Goal: Task Accomplishment & Management: Manage account settings

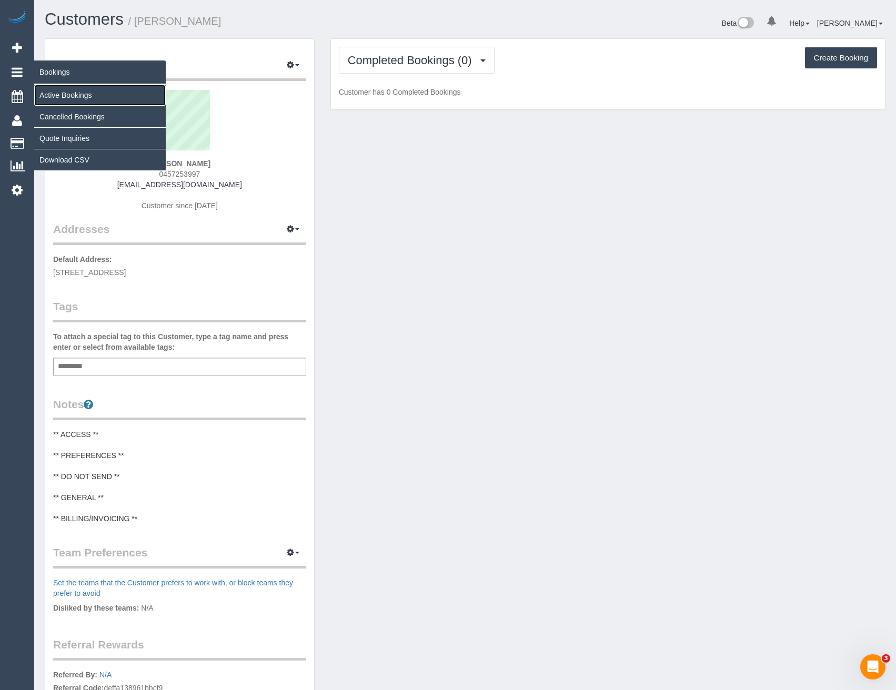
click at [66, 91] on link "Active Bookings" at bounding box center [100, 95] width 132 height 21
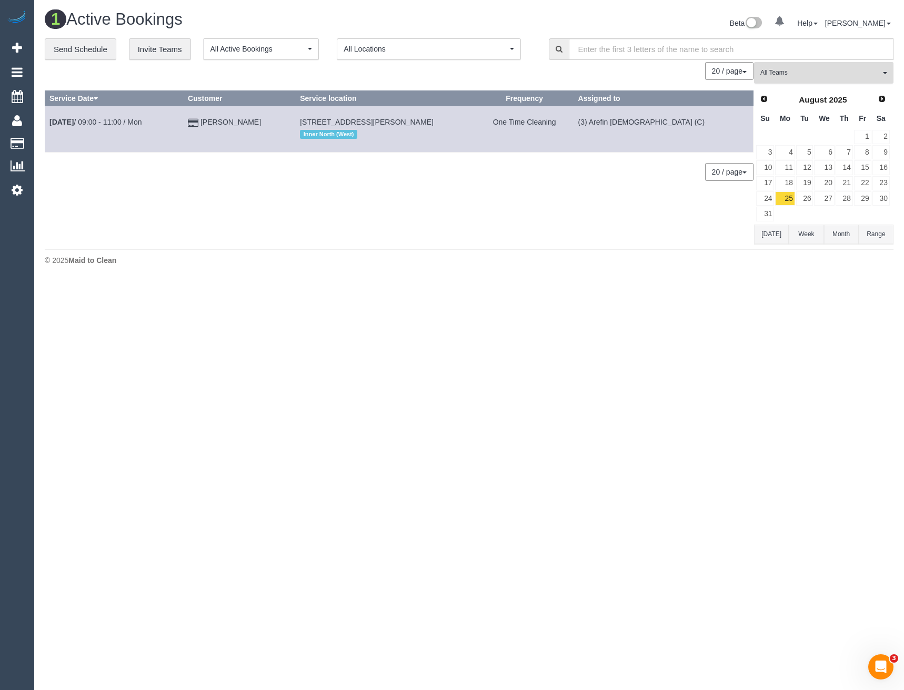
click at [775, 71] on span "All Teams" at bounding box center [820, 72] width 120 height 9
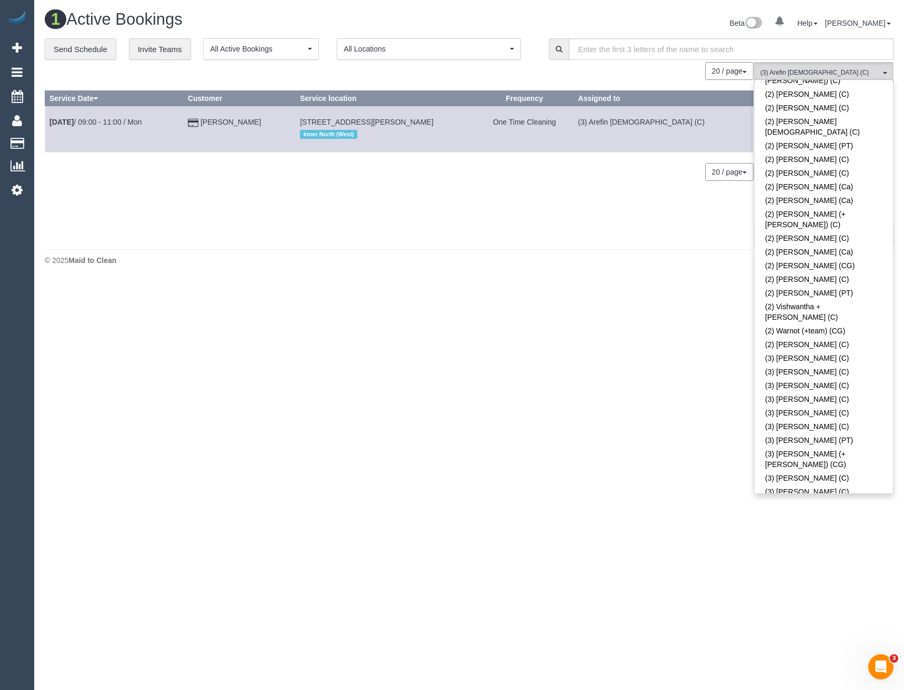
click at [820, 526] on link "(3) Arefin Islam (C)" at bounding box center [824, 538] width 138 height 24
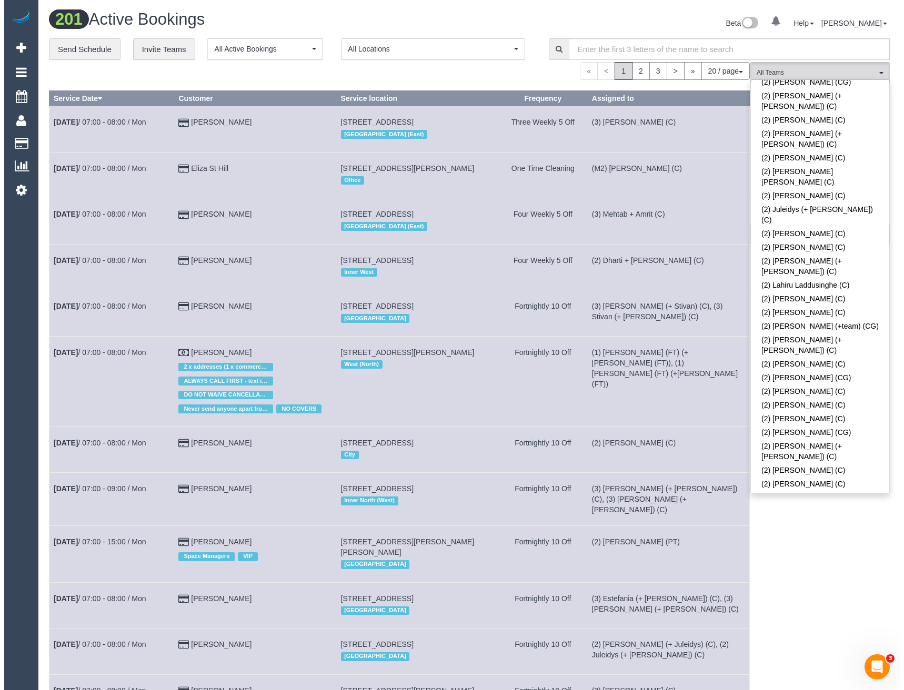
scroll to position [526, 0]
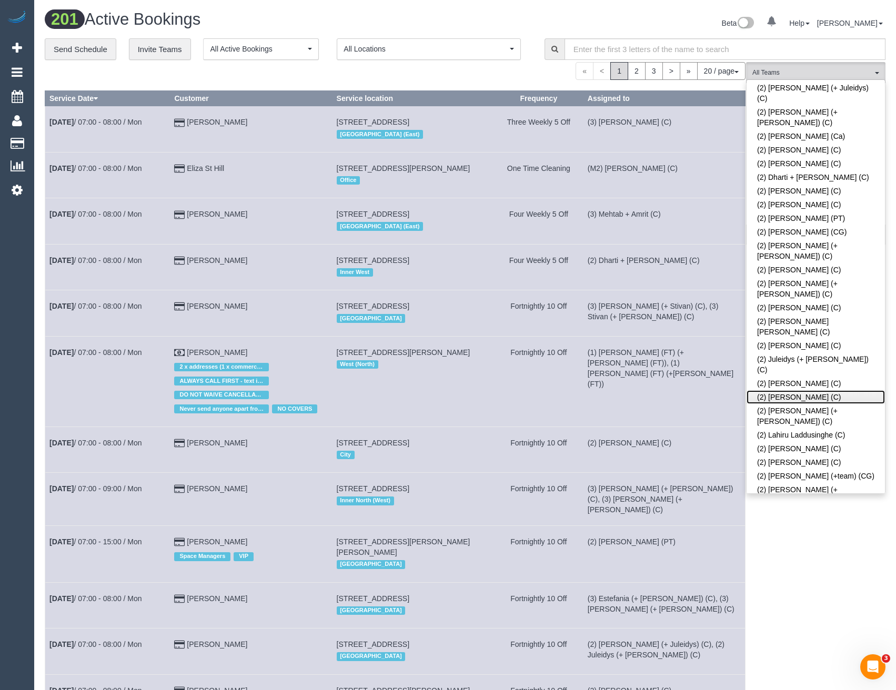
click at [788, 390] on link "(2) Kerry Welfare (C)" at bounding box center [816, 397] width 138 height 14
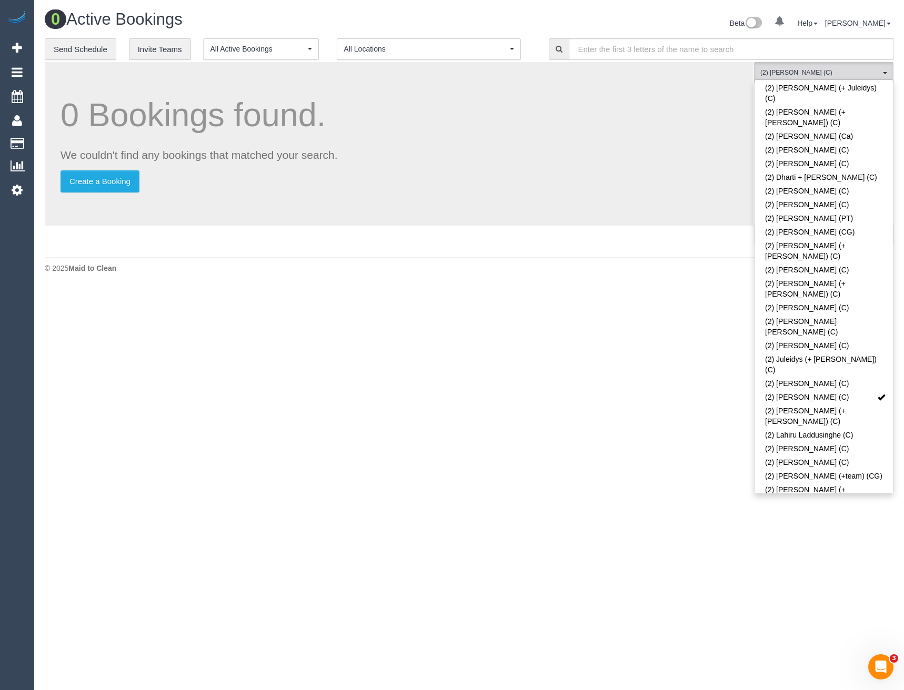
click at [679, 447] on body "0 Beta Your Notifications You have 0 alerts Add Booking Bookings Active Booking…" at bounding box center [452, 345] width 904 height 690
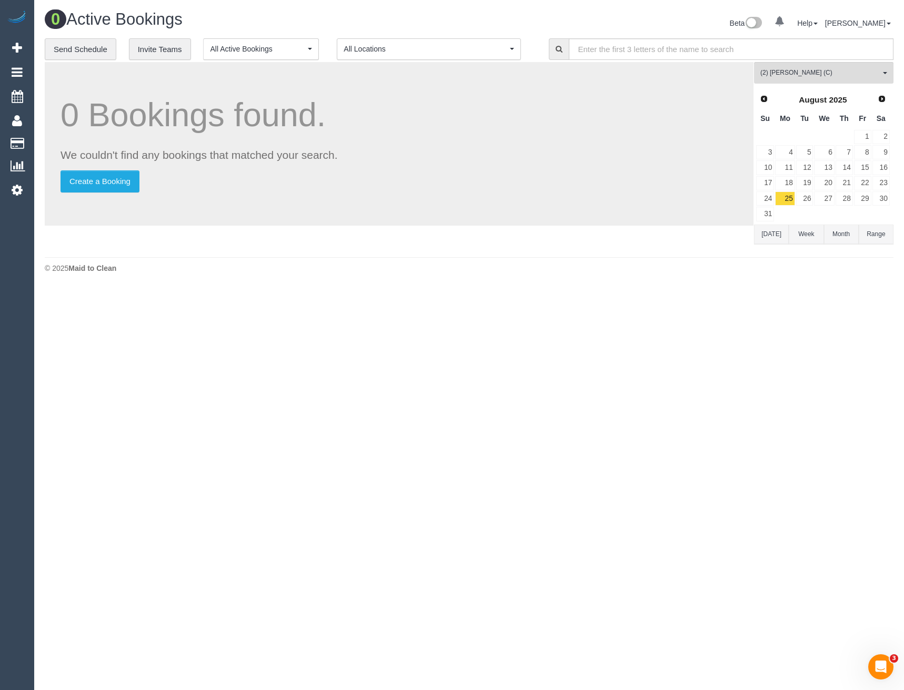
click at [889, 97] on div "Prev Next August 2025" at bounding box center [823, 100] width 135 height 18
click at [887, 102] on link "Next" at bounding box center [882, 99] width 15 height 15
click at [888, 138] on link "6" at bounding box center [881, 137] width 17 height 14
click at [879, 142] on link "6" at bounding box center [881, 137] width 17 height 14
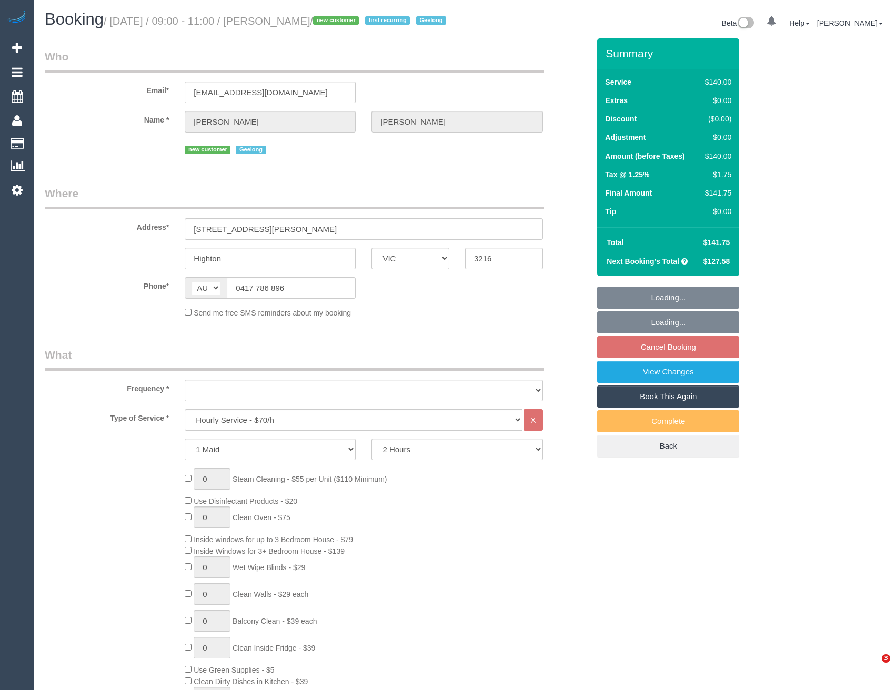
select select "VIC"
select select "number:27"
select select "number:14"
select select "number:19"
select select "number:24"
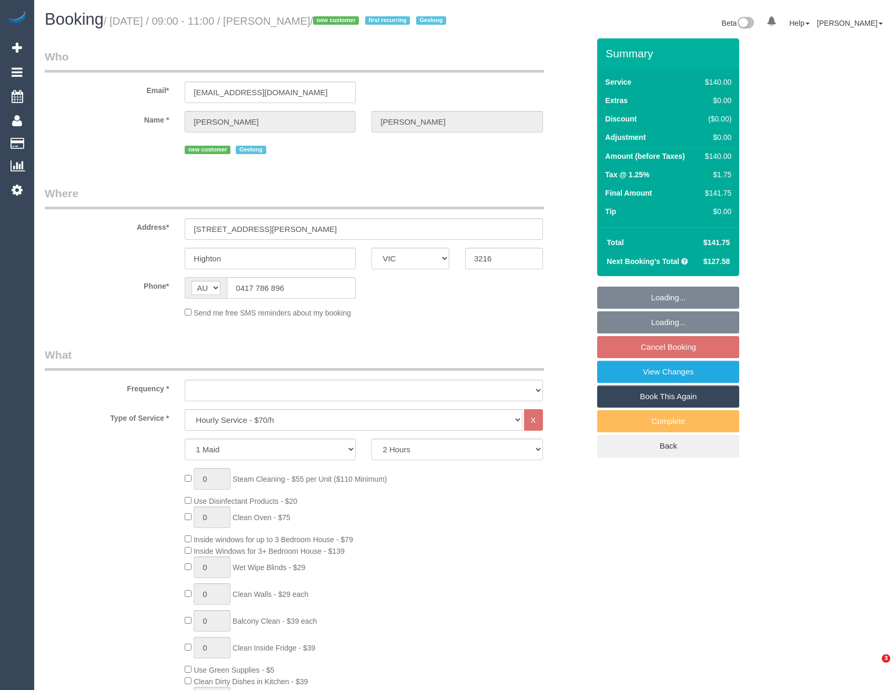
select select "number:34"
select select "object:871"
select select "spot3"
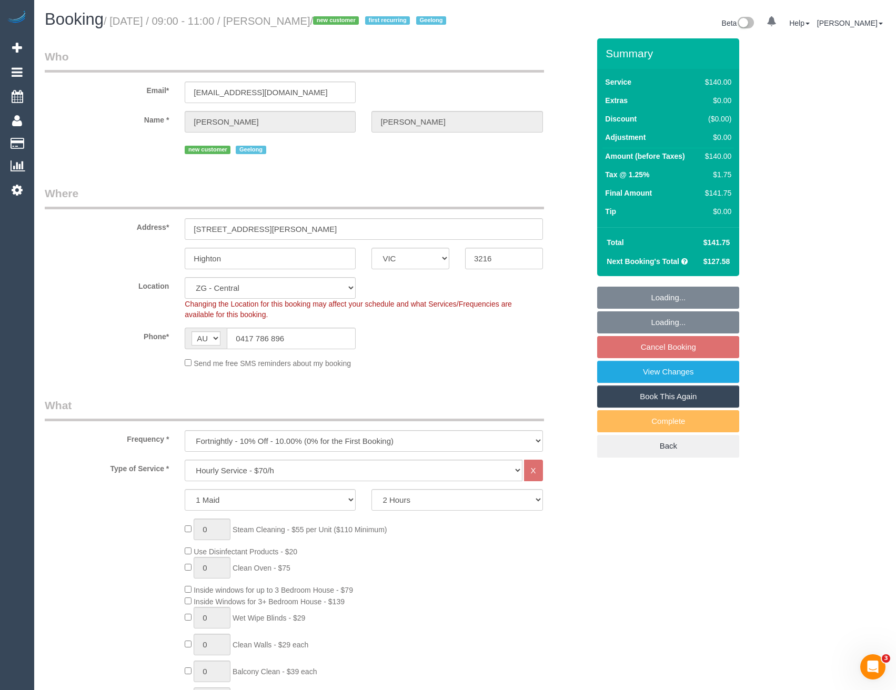
select select "object:939"
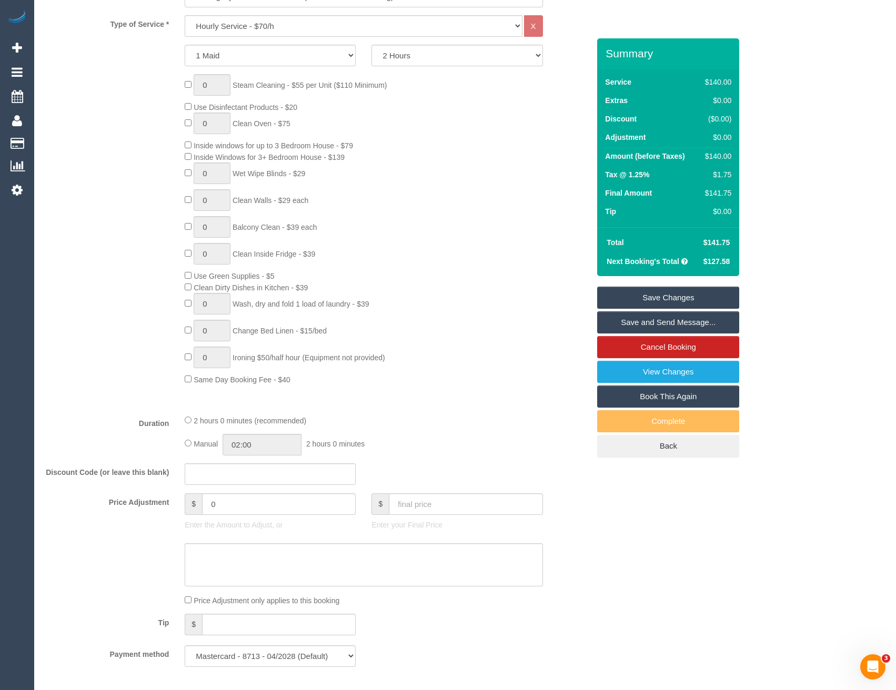
scroll to position [526, 0]
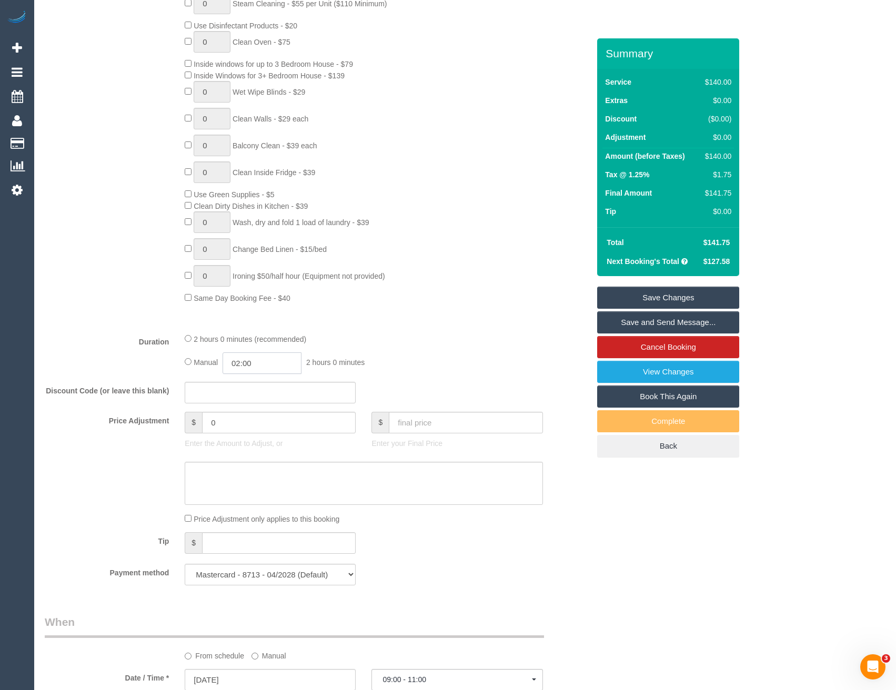
click at [278, 374] on input "02:00" at bounding box center [262, 364] width 79 height 22
type input "01:00"
click at [251, 403] on li "01:00" at bounding box center [250, 402] width 47 height 14
click at [452, 369] on div "Manual 01:00 1 hour 0 minutes" at bounding box center [364, 364] width 358 height 22
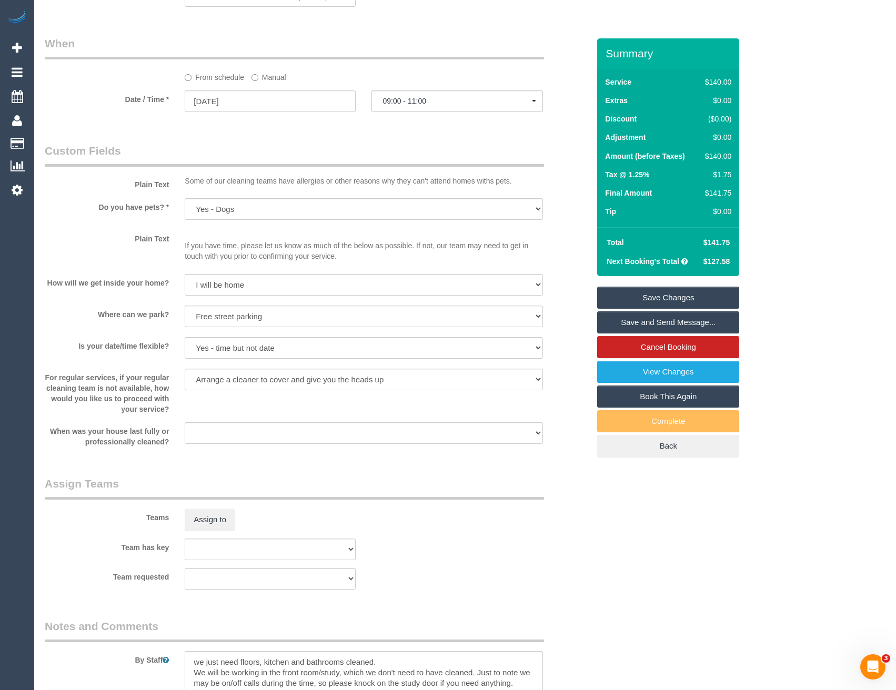
select select "spot40"
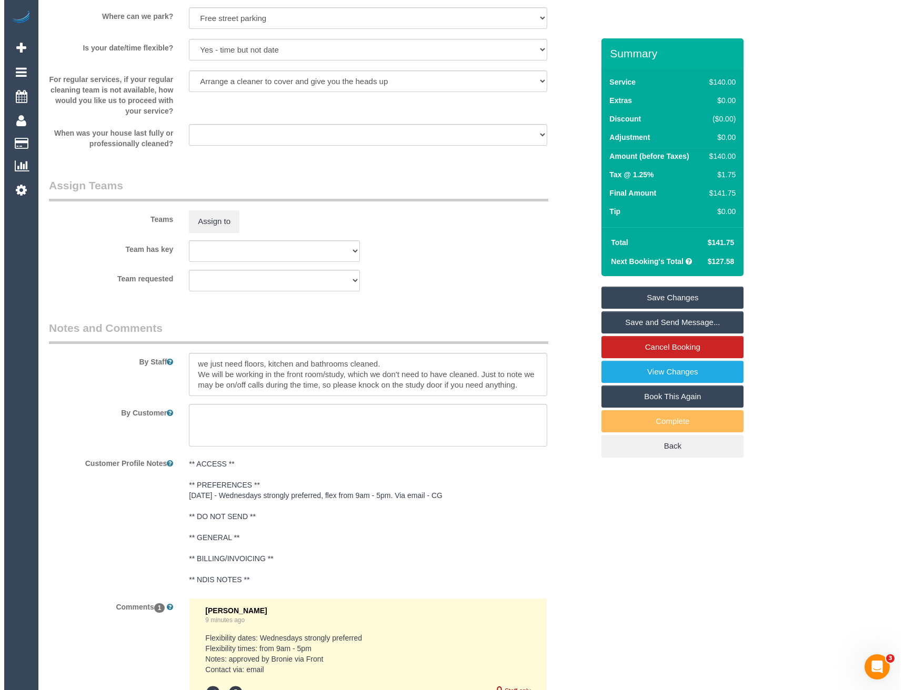
scroll to position [1403, 0]
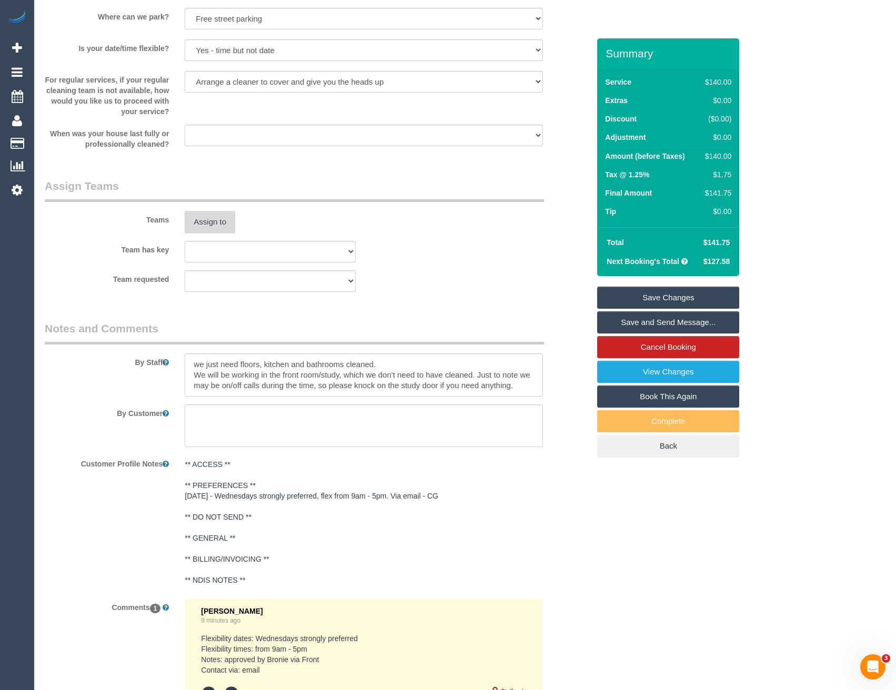
click at [208, 233] on button "Assign to" at bounding box center [210, 222] width 51 height 22
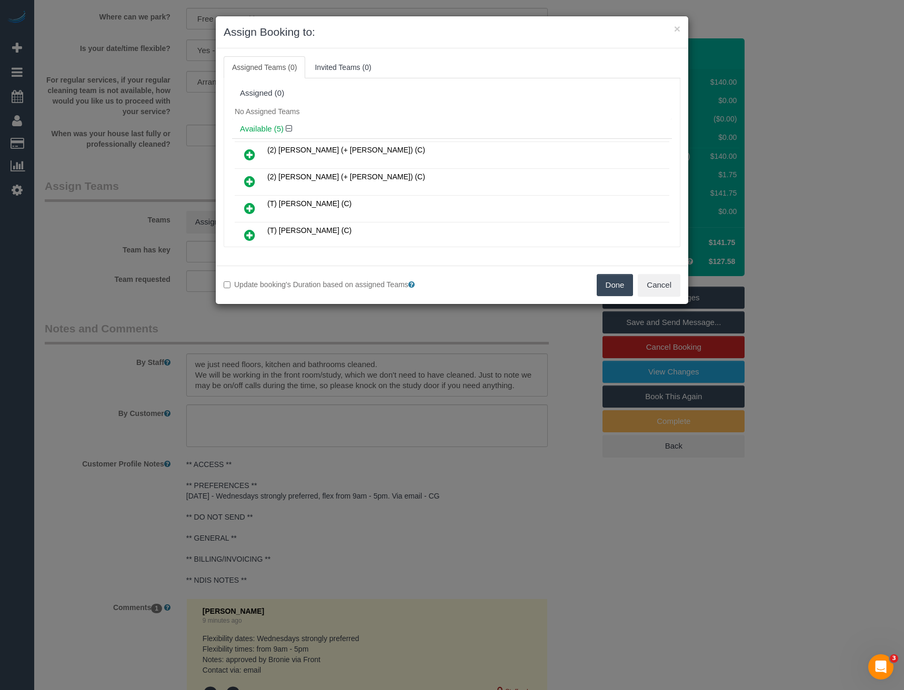
scroll to position [238, 0]
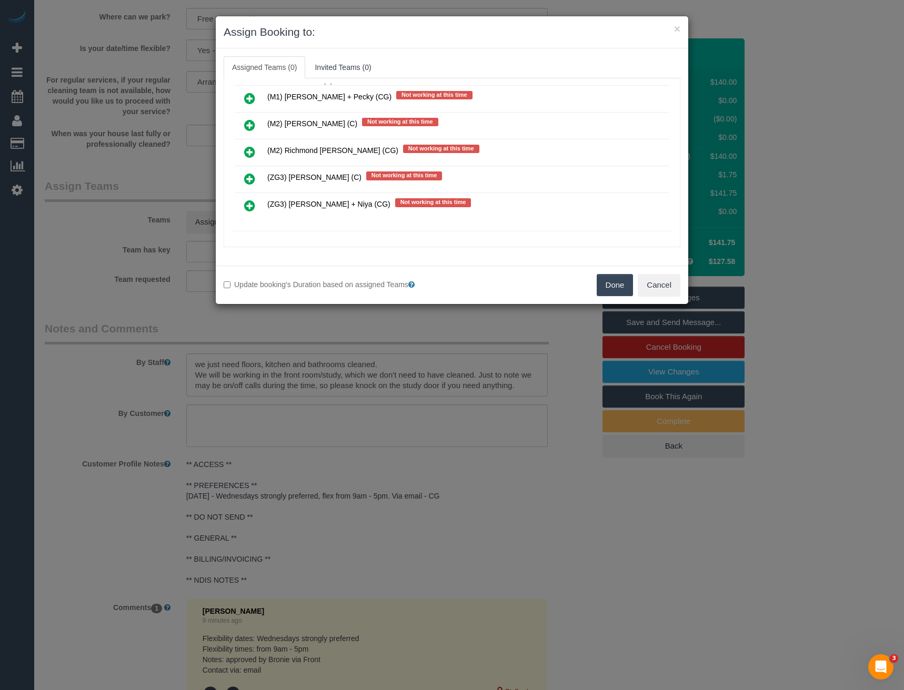
click at [252, 204] on icon at bounding box center [249, 205] width 11 height 13
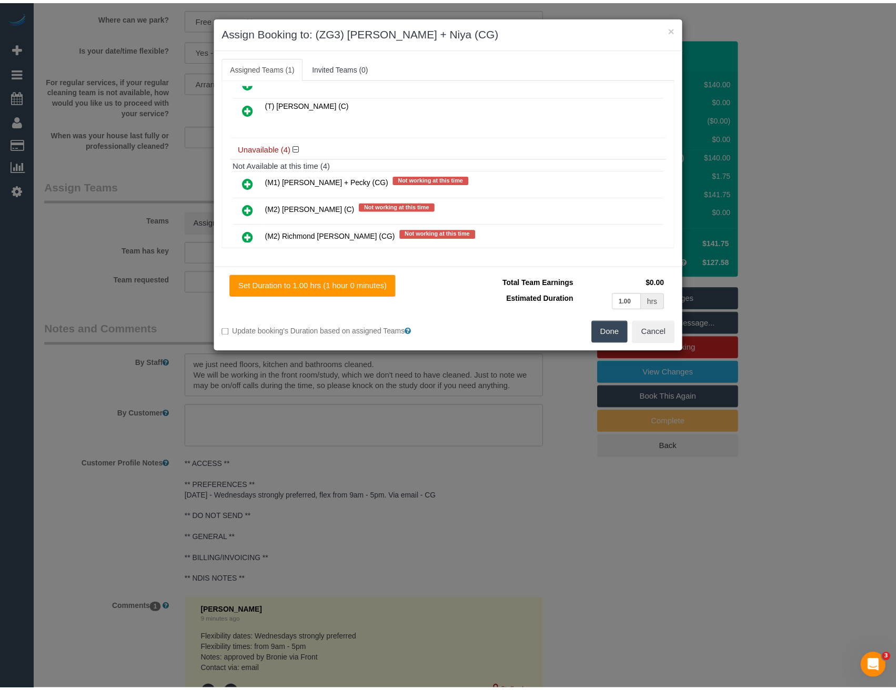
scroll to position [0, 0]
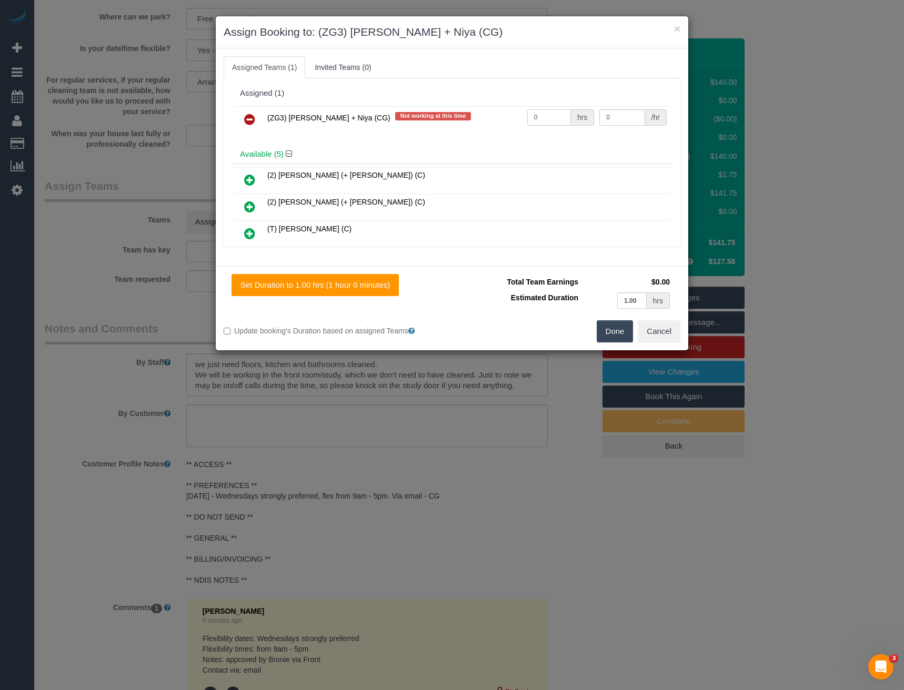
drag, startPoint x: 537, startPoint y: 121, endPoint x: 498, endPoint y: 127, distance: 39.5
click at [499, 127] on tr "(ZG3) [PERSON_NAME] + Niya (CG) Not working at this time 0 hrs 0 /hr" at bounding box center [452, 119] width 435 height 27
type input "2"
type input "38.5"
click at [617, 336] on button "Done" at bounding box center [615, 331] width 37 height 22
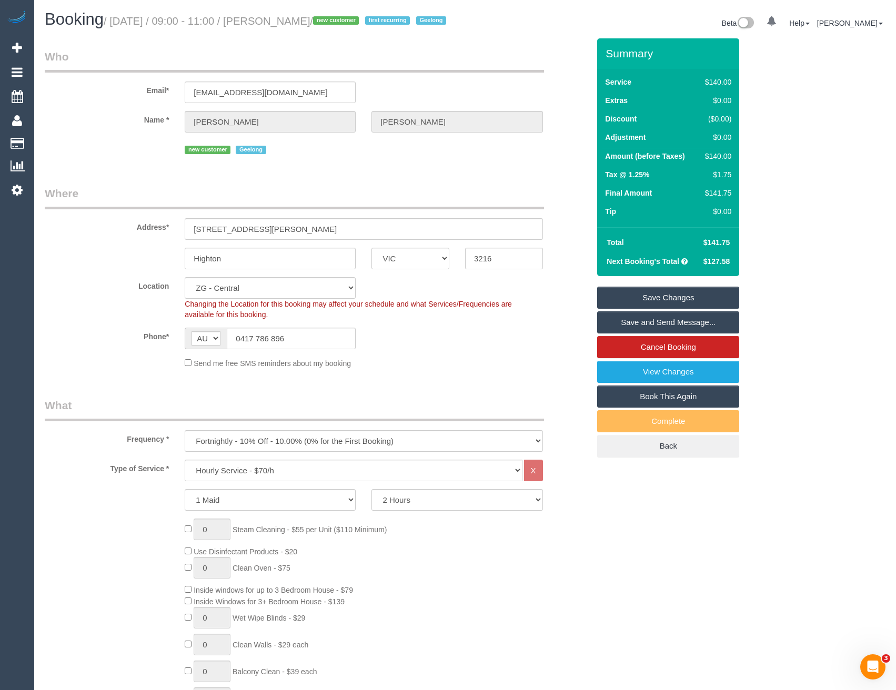
click at [625, 334] on link "Save and Send Message..." at bounding box center [668, 323] width 142 height 22
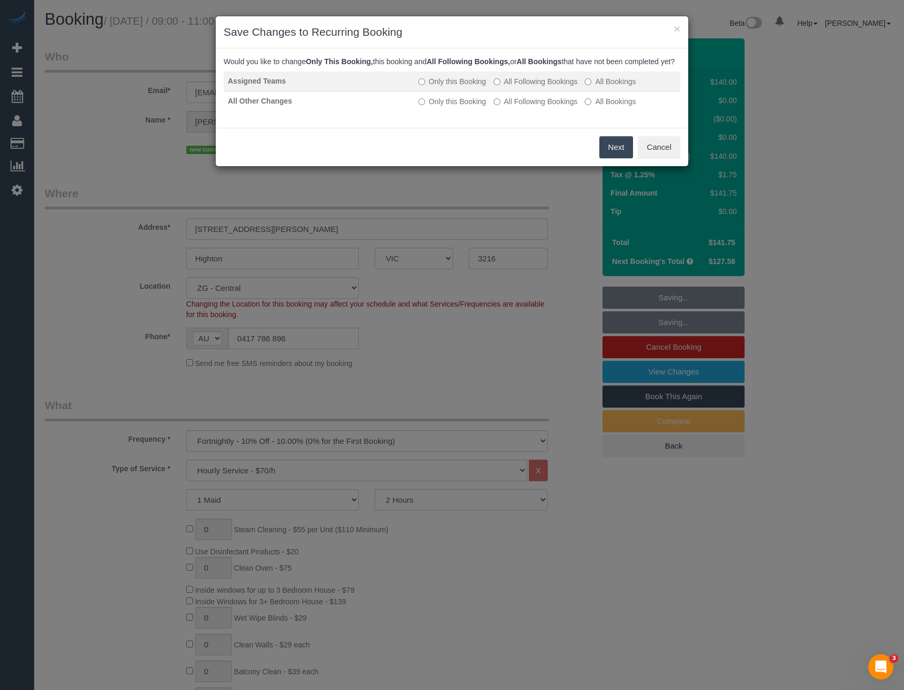
click at [503, 87] on label "All Following Bookings" at bounding box center [536, 81] width 84 height 11
click at [620, 152] on button "Save" at bounding box center [615, 147] width 36 height 22
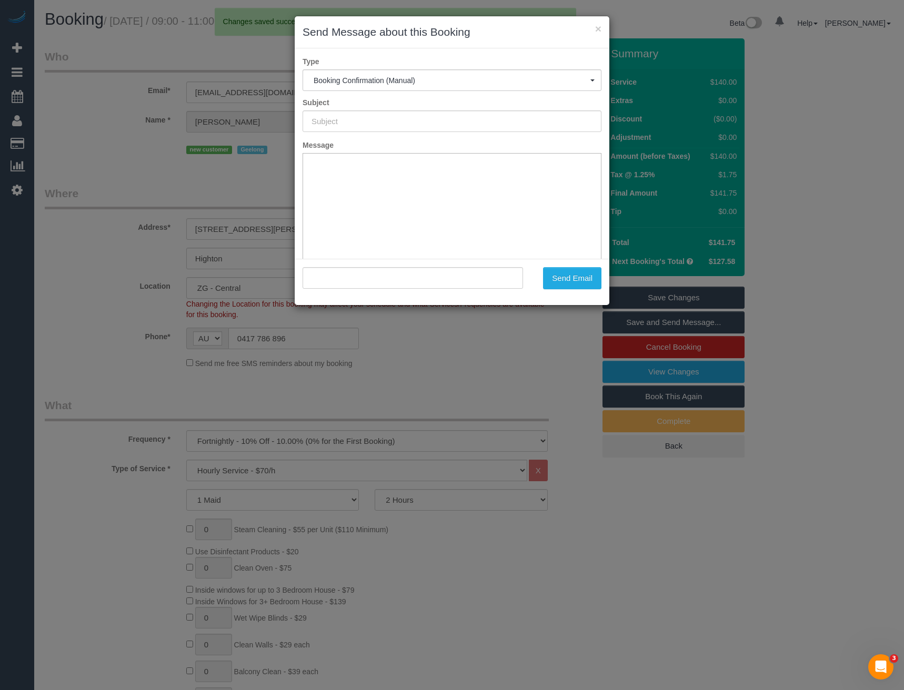
type input "Booking Confirmed"
type input ""[PERSON_NAME]" <[EMAIL_ADDRESS][DOMAIN_NAME]>"
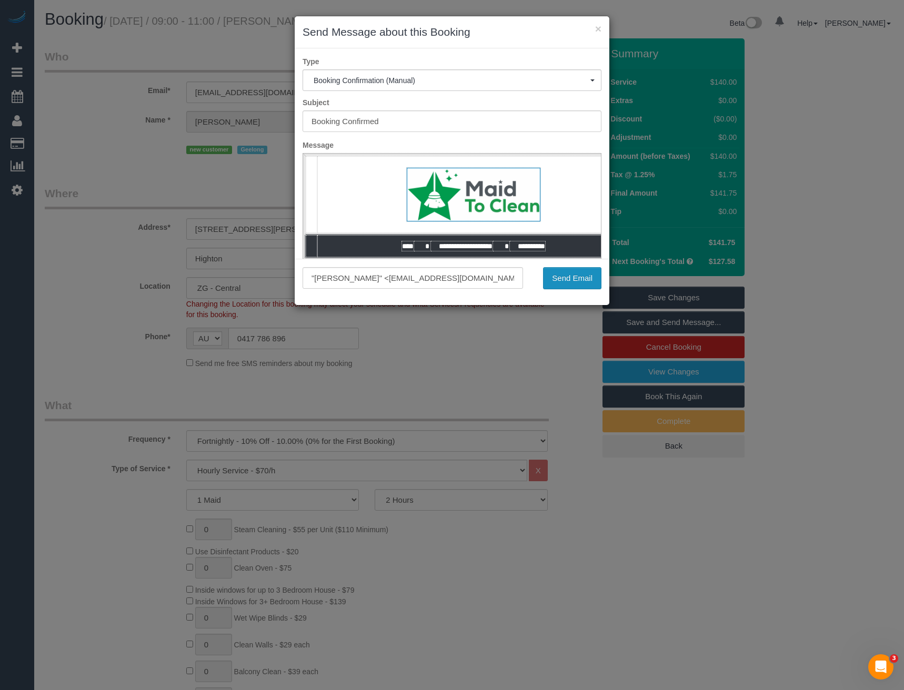
click at [559, 275] on button "Send Email" at bounding box center [572, 278] width 58 height 22
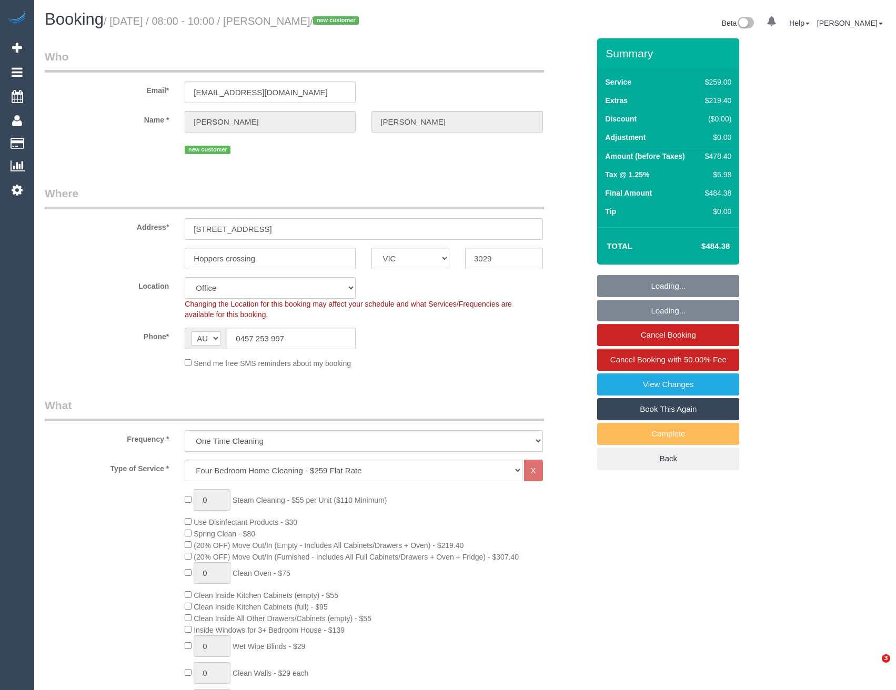
select select "VIC"
select select "number:29"
select select "number:15"
select select "number:19"
select select "number:25"
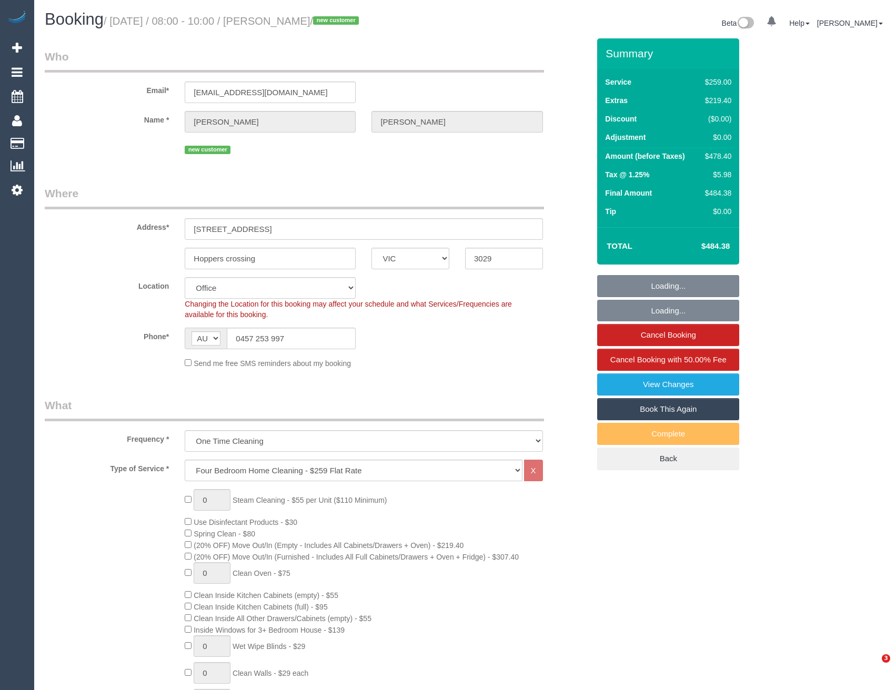
select select "number:35"
